Goal: Information Seeking & Learning: Learn about a topic

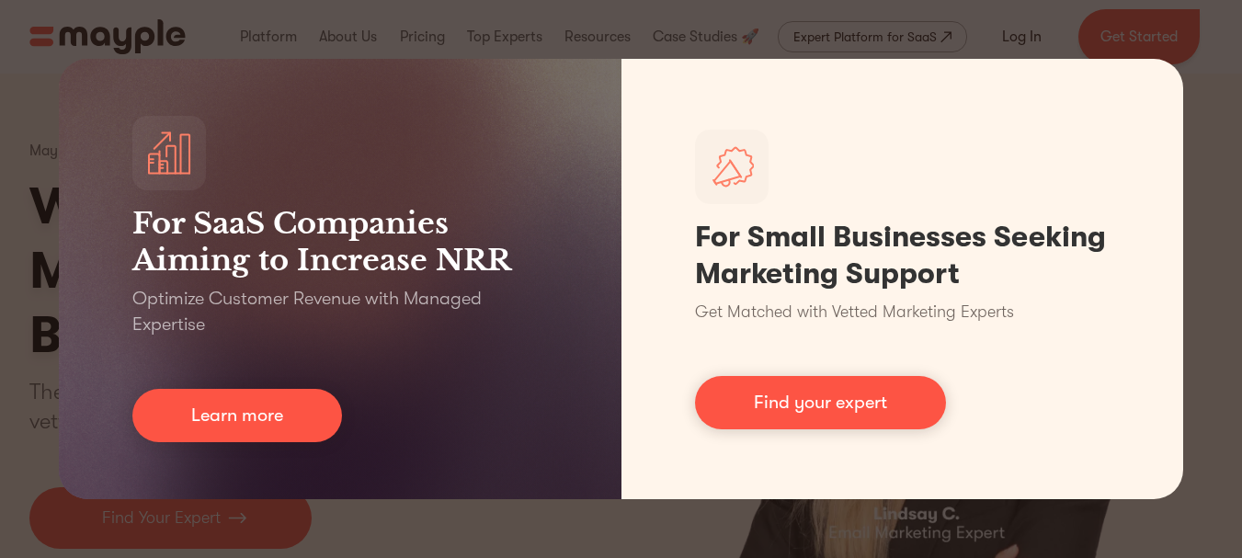
click at [1215, 153] on div "For SaaS Companies Aiming to Increase NRR Optimize Customer Revenue with Manage…" at bounding box center [621, 279] width 1242 height 558
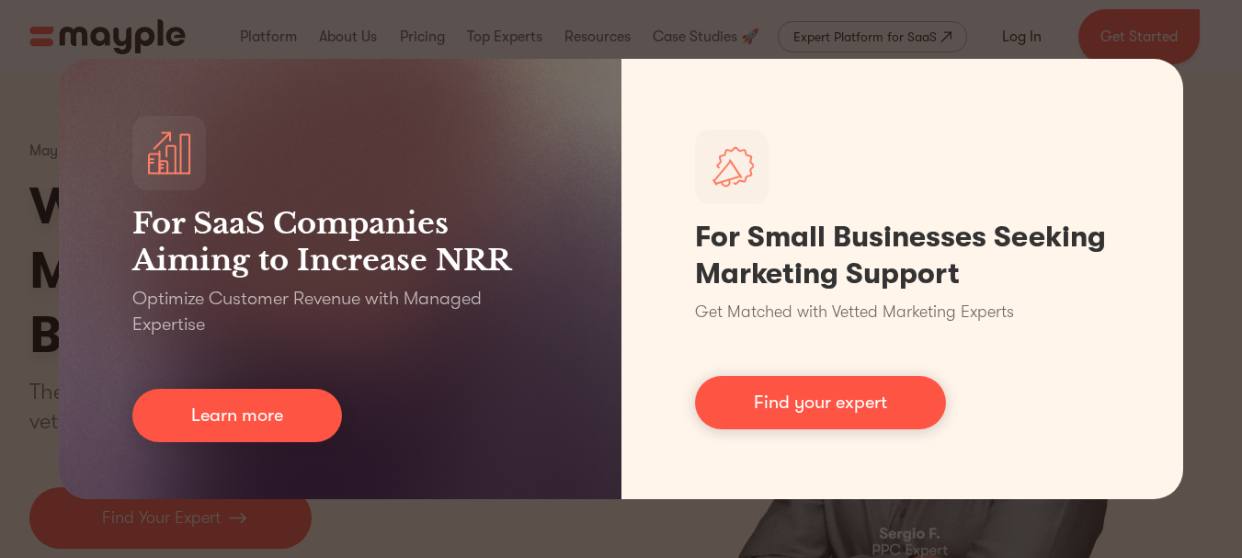
click at [57, 32] on div "For SaaS Companies Aiming to Increase NRR Optimize Customer Revenue with Manage…" at bounding box center [621, 279] width 1242 height 558
click at [0, 163] on div "For SaaS Companies Aiming to Increase NRR Optimize Customer Revenue with Manage…" at bounding box center [621, 279] width 1242 height 558
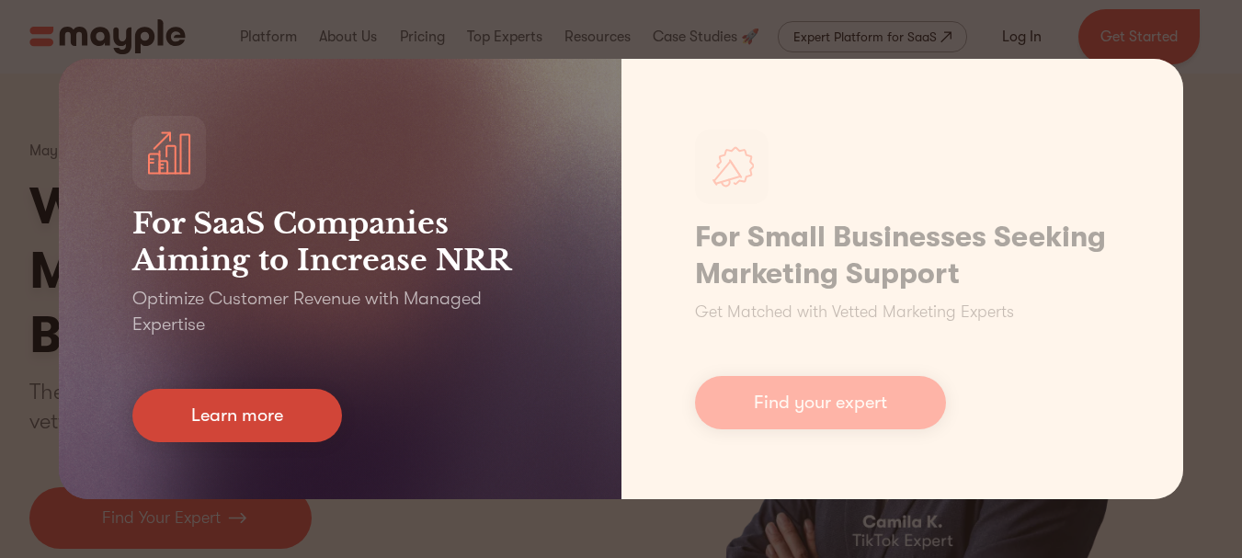
click at [305, 414] on link "Learn more" at bounding box center [237, 415] width 210 height 53
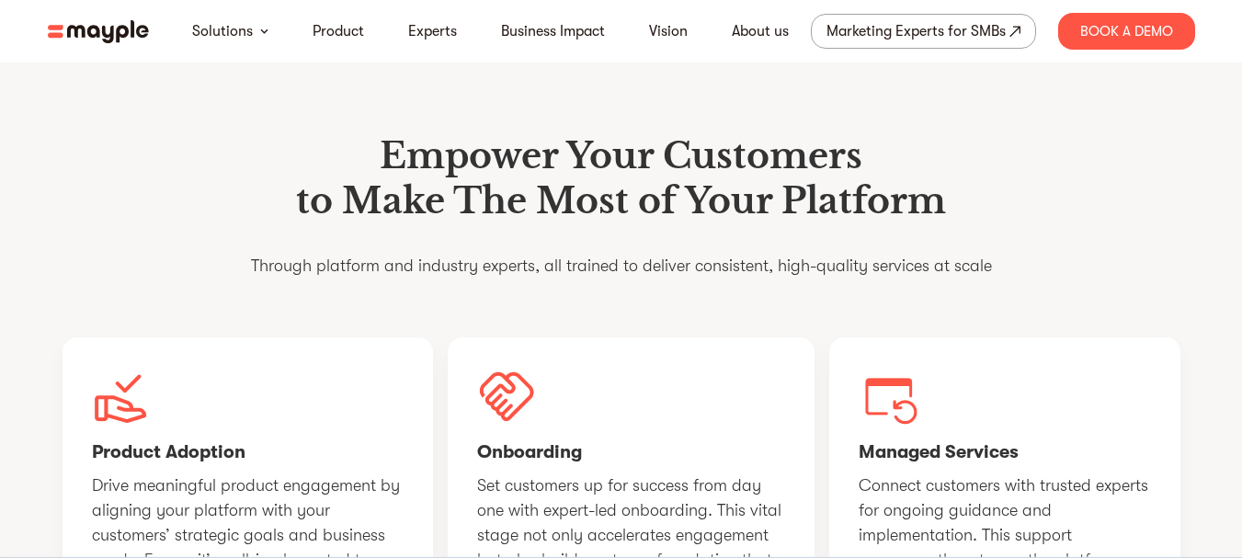
scroll to position [1379, 0]
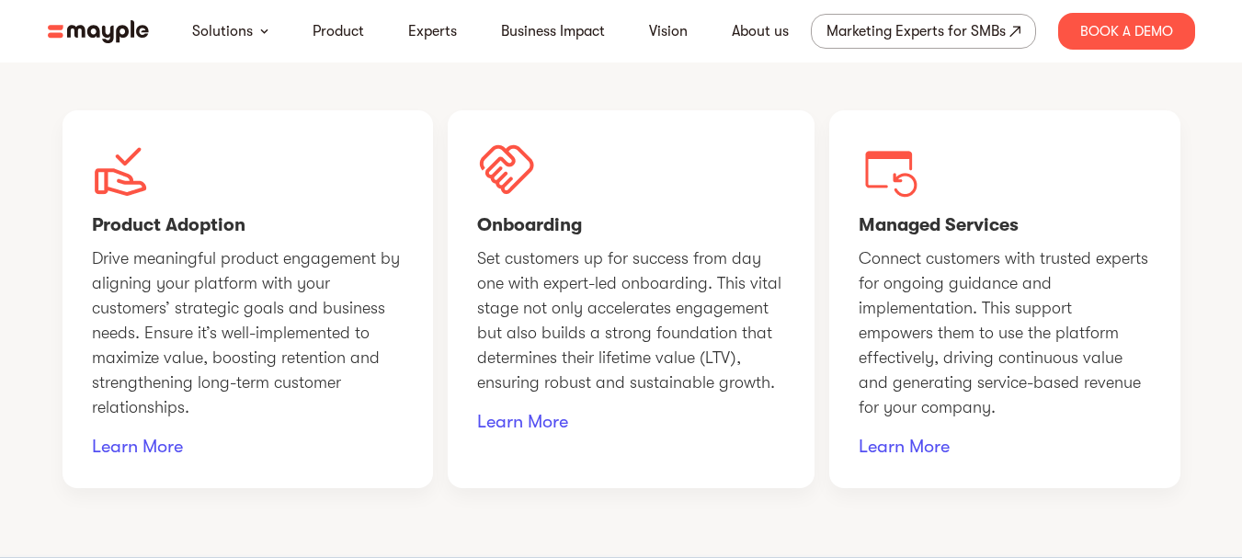
click at [116, 29] on img at bounding box center [98, 31] width 101 height 23
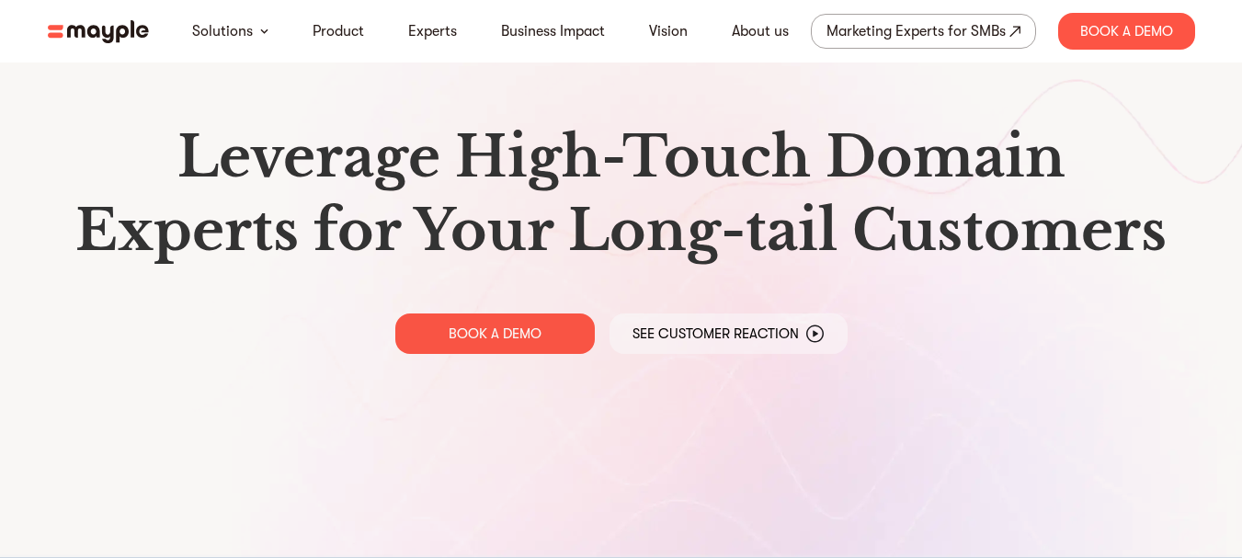
click at [725, 280] on div "Leverage High-Touch Domain Experts for Your Long-tail Customers BOOK A DEMO See…" at bounding box center [621, 237] width 1177 height 474
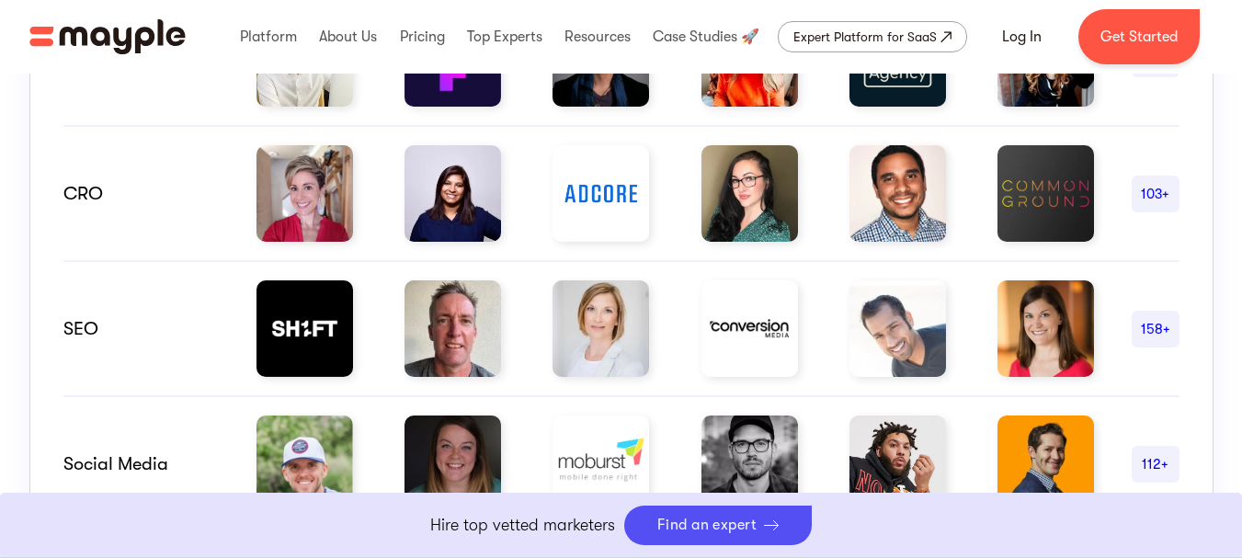
scroll to position [1287, 0]
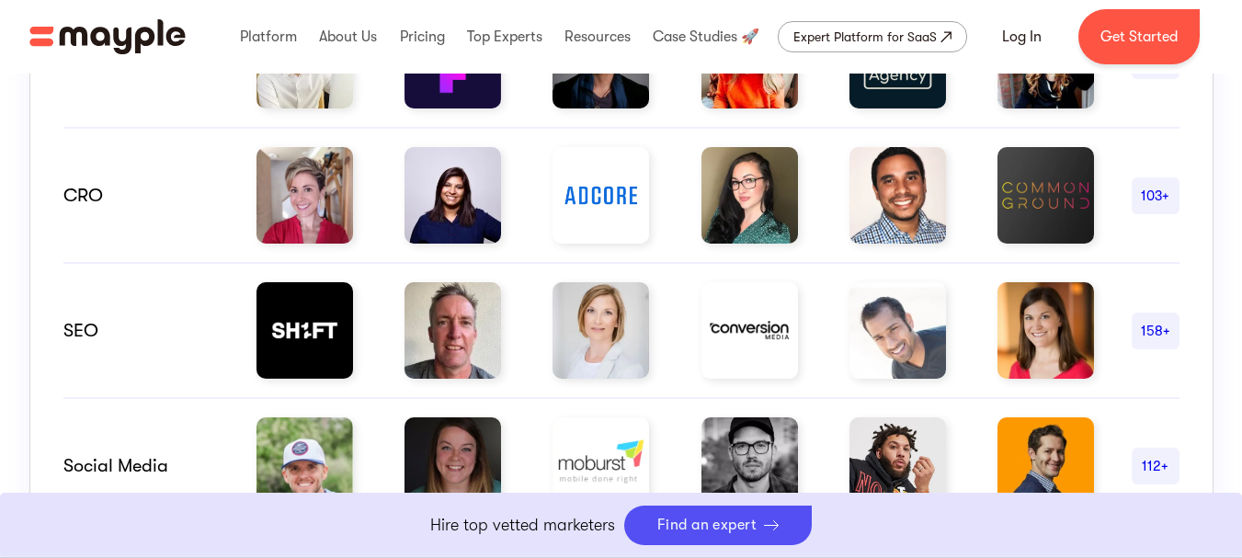
click at [1149, 325] on div "158+" at bounding box center [1156, 331] width 48 height 22
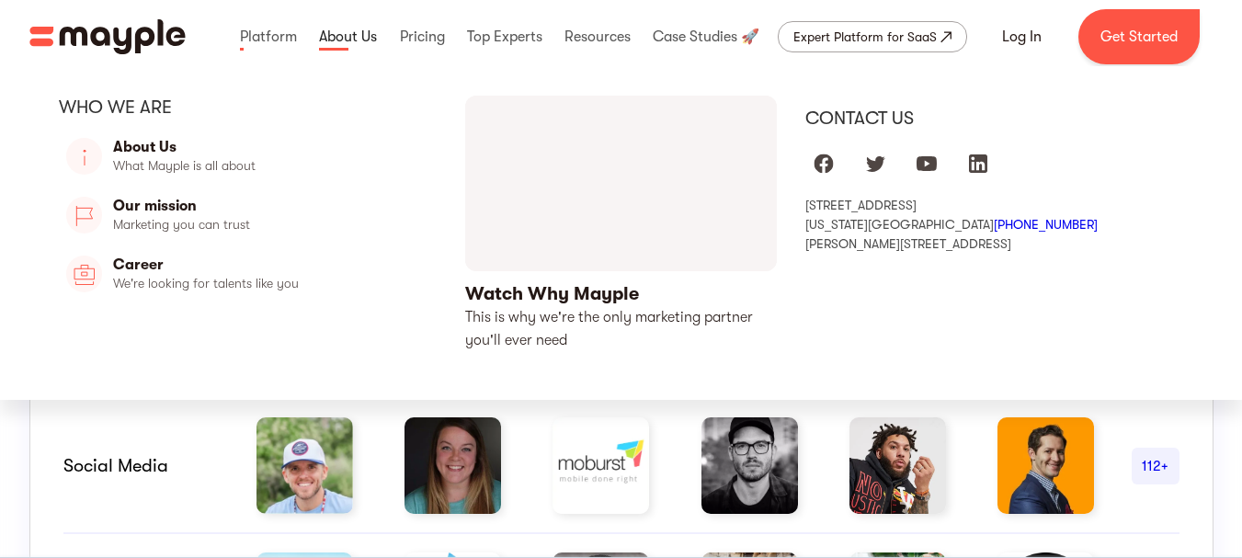
click at [343, 35] on link at bounding box center [347, 36] width 67 height 59
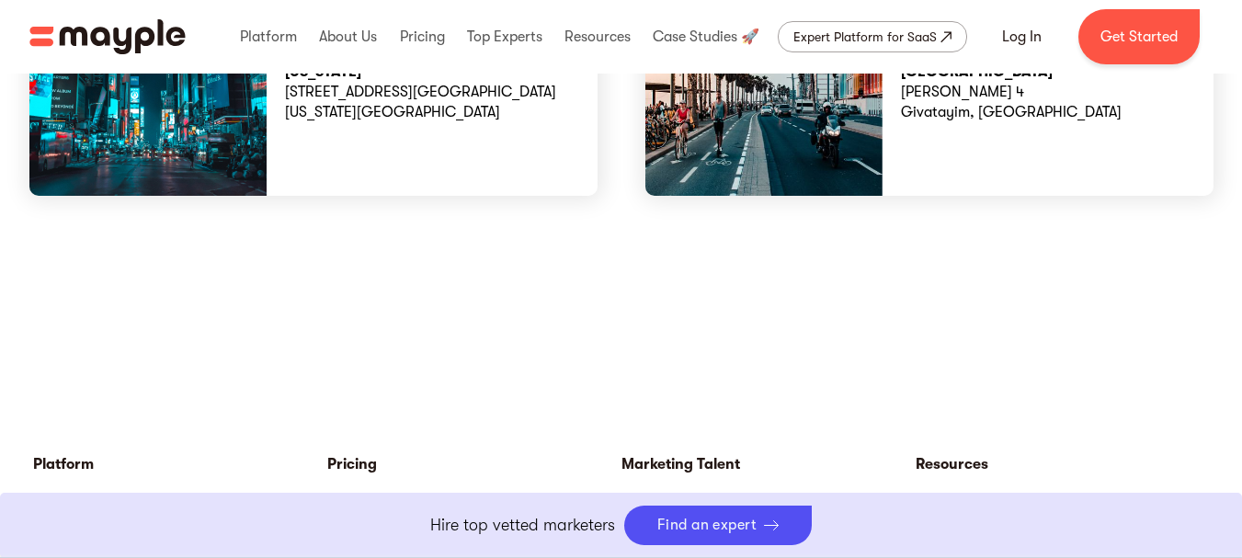
scroll to position [5425, 0]
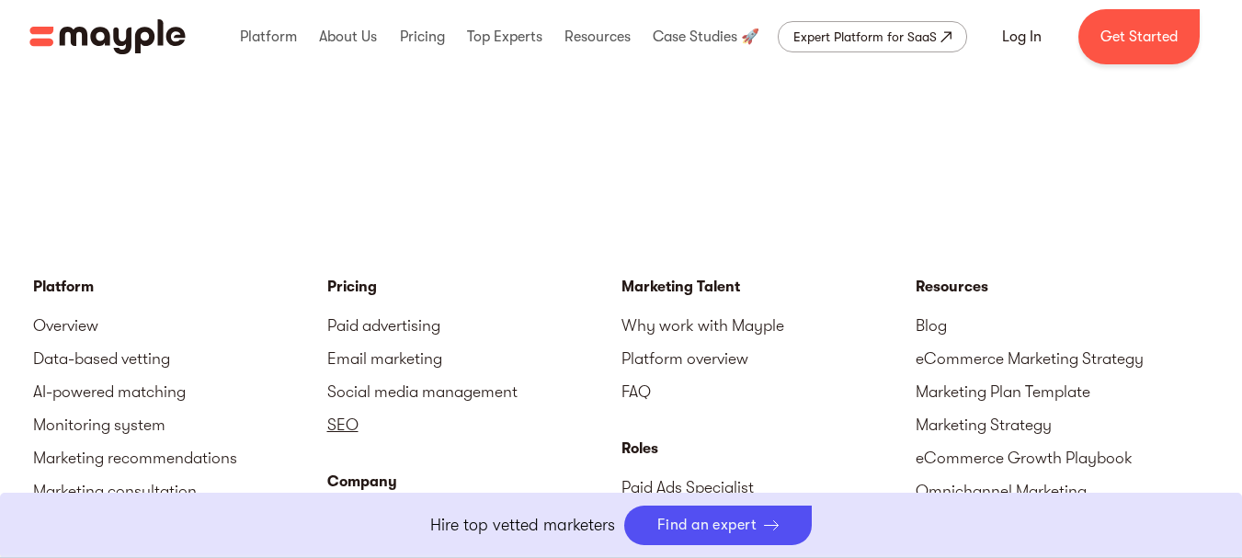
click at [352, 408] on link "SEO" at bounding box center [474, 424] width 294 height 33
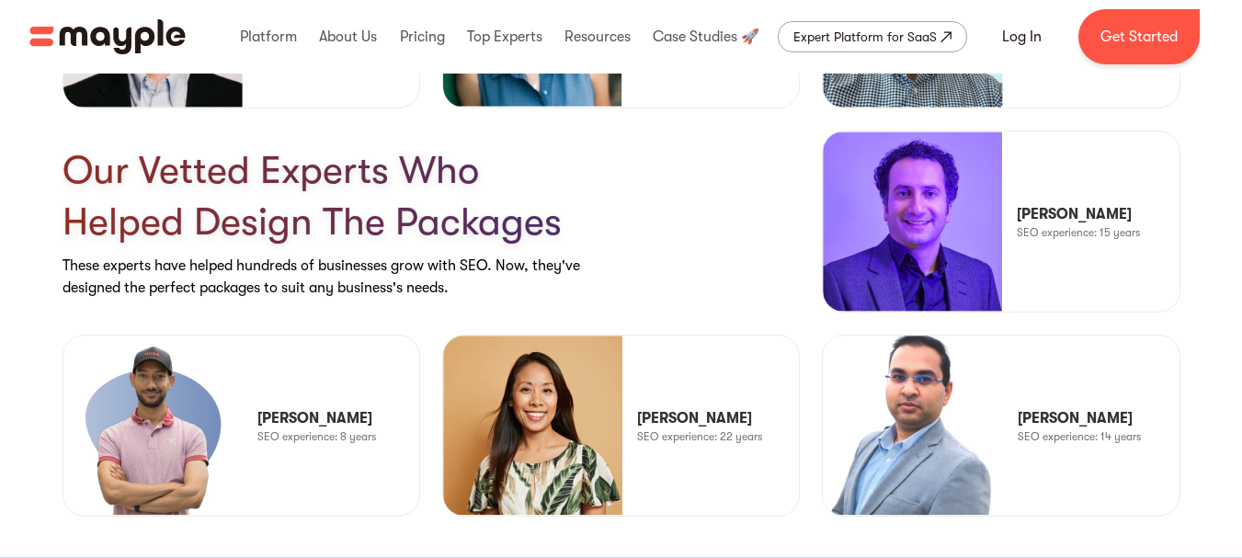
scroll to position [4689, 0]
